Goal: Check status: Check status

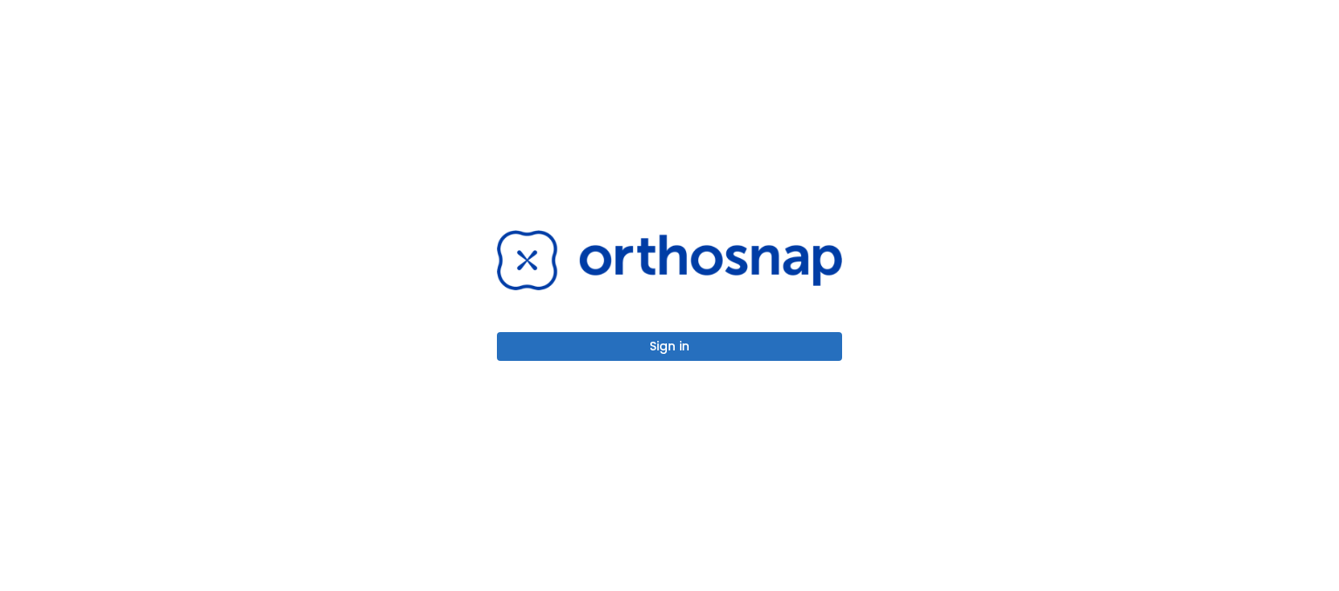
click at [640, 344] on button "Sign in" at bounding box center [669, 346] width 345 height 29
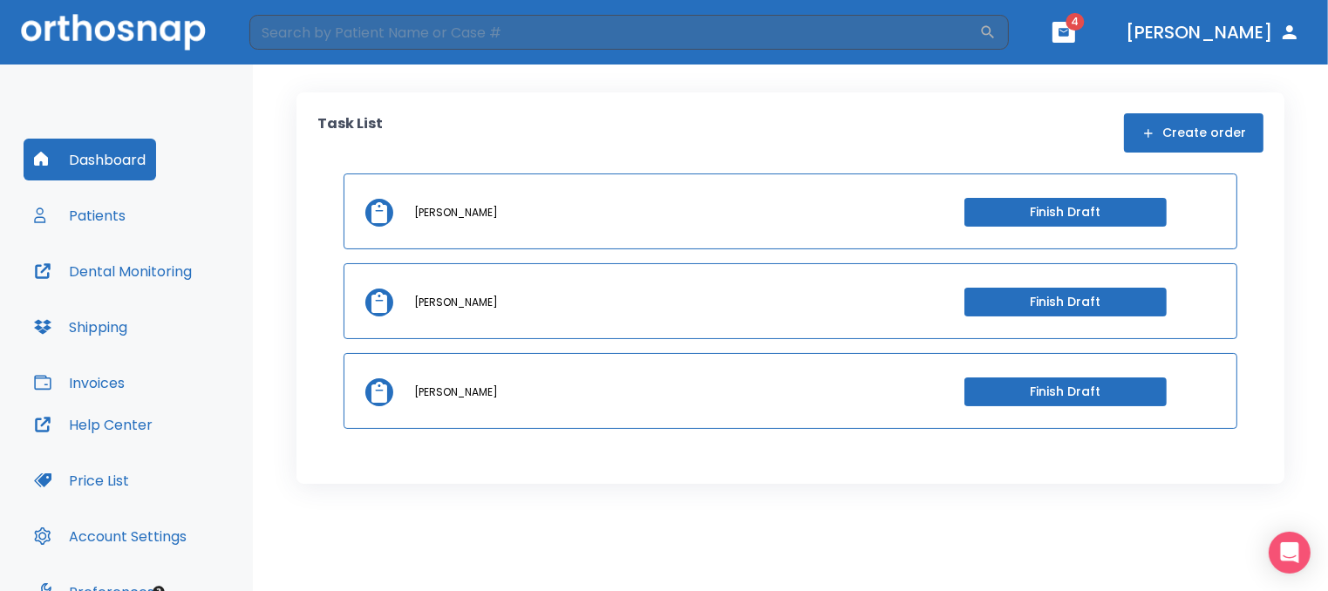
click at [103, 210] on button "Patients" at bounding box center [80, 215] width 112 height 42
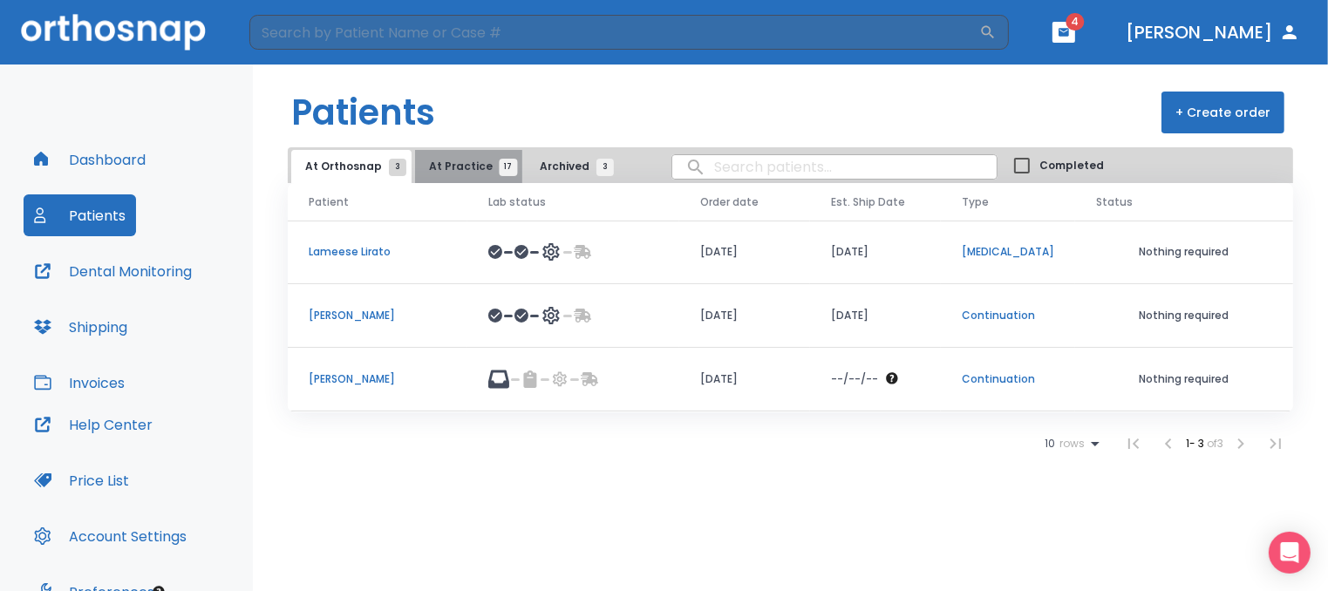
click at [463, 153] on button "At Practice 17" at bounding box center [468, 166] width 107 height 33
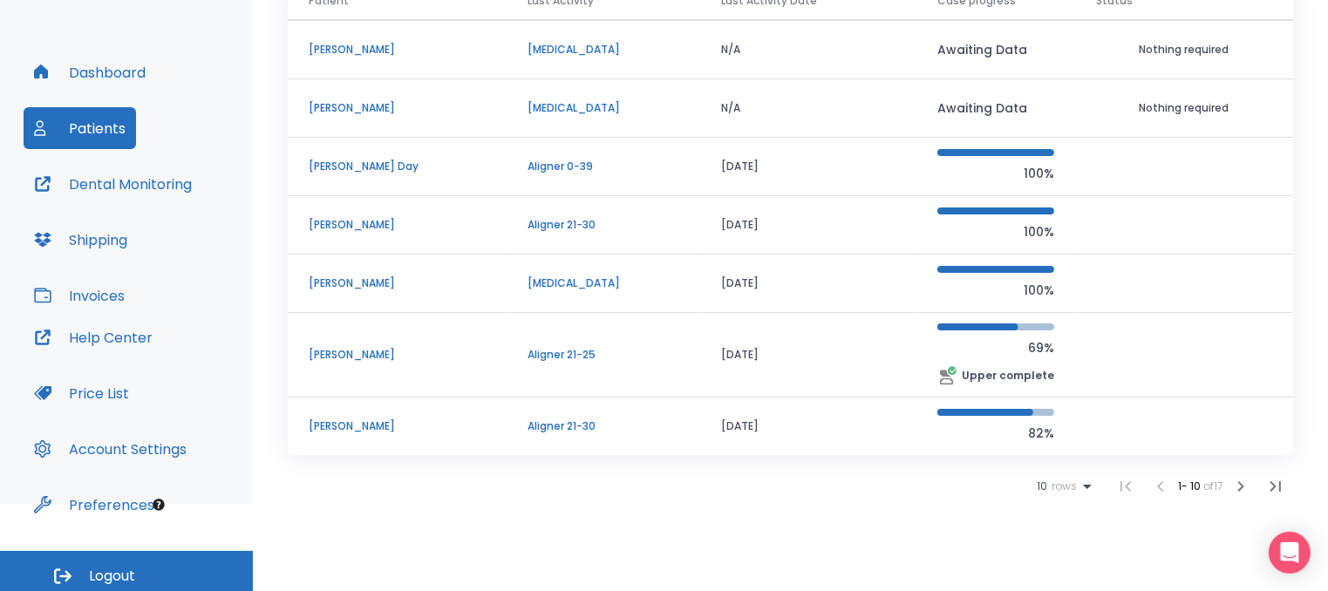
scroll to position [94, 0]
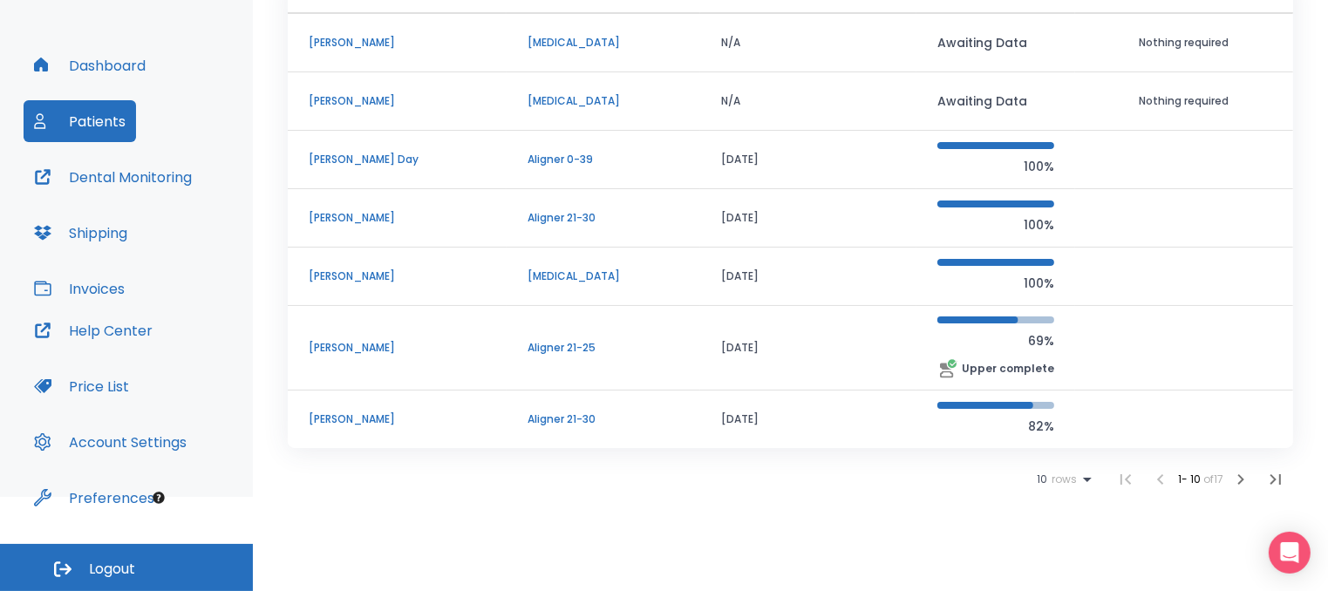
click at [364, 417] on p "[PERSON_NAME]" at bounding box center [397, 420] width 177 height 16
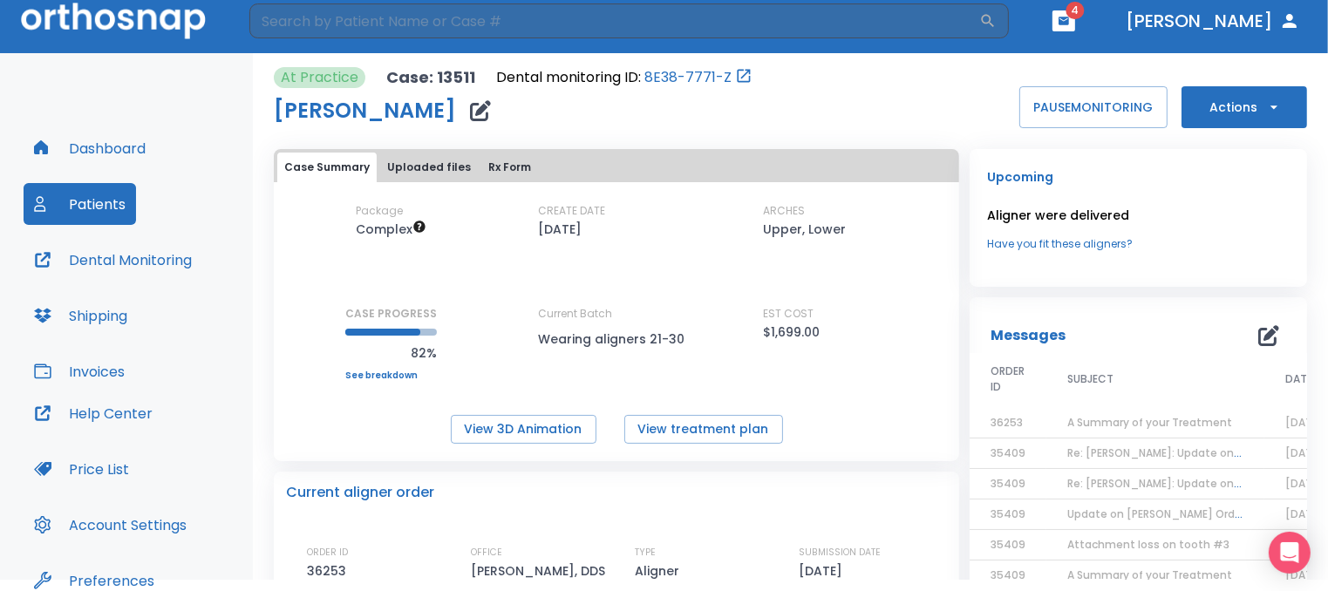
scroll to position [7, 0]
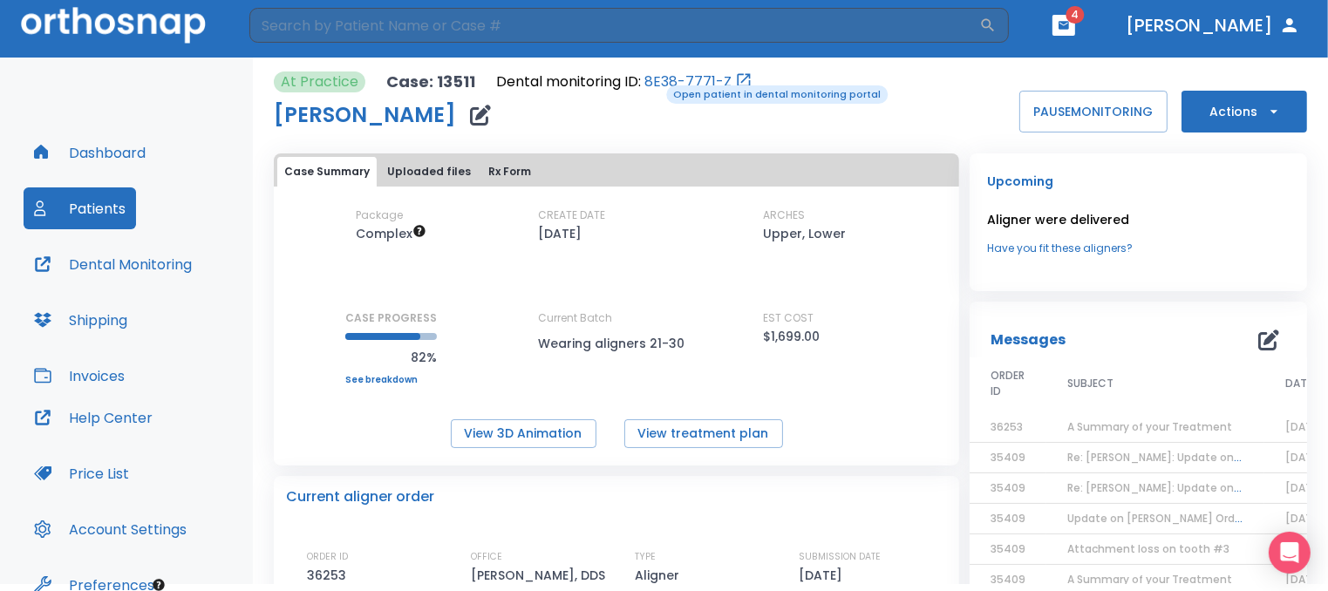
click at [654, 83] on link "8E38-7771-Z" at bounding box center [687, 81] width 87 height 21
click at [677, 80] on link "8E38-7771-Z" at bounding box center [687, 81] width 87 height 21
